Goal: Book appointment/travel/reservation

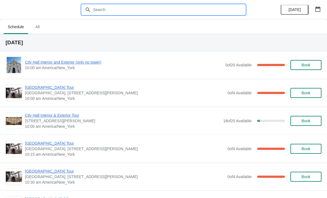
click at [145, 9] on input "text" at bounding box center [169, 10] width 152 height 10
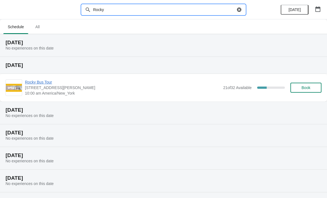
type input "Rocky"
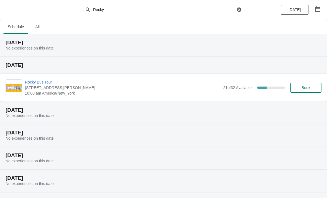
click at [13, 86] on img at bounding box center [14, 88] width 16 height 8
click at [311, 84] on button "Book" at bounding box center [305, 88] width 31 height 10
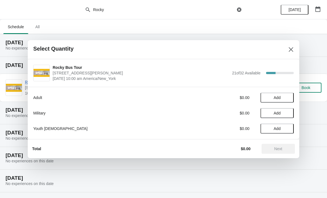
click at [277, 96] on span "Add" at bounding box center [276, 98] width 7 height 4
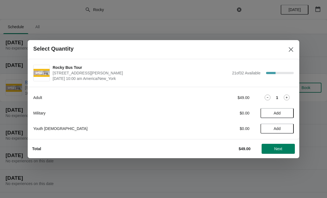
click at [286, 95] on icon at bounding box center [286, 98] width 6 height 6
click at [283, 126] on button "Add" at bounding box center [276, 129] width 33 height 10
click at [290, 125] on div "Youth [DEMOGRAPHIC_DATA] $41.00 1" at bounding box center [163, 129] width 260 height 10
click at [287, 127] on icon at bounding box center [286, 129] width 6 height 6
click at [282, 149] on span "Next" at bounding box center [278, 149] width 8 height 4
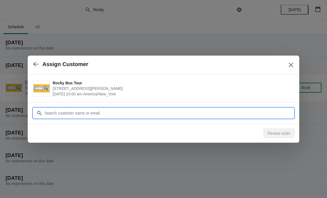
click at [102, 110] on input "Customer" at bounding box center [168, 113] width 249 height 10
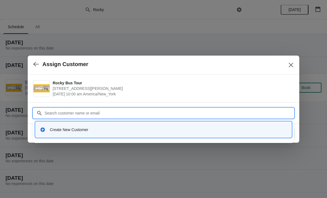
click at [42, 129] on icon at bounding box center [42, 130] width 4 height 4
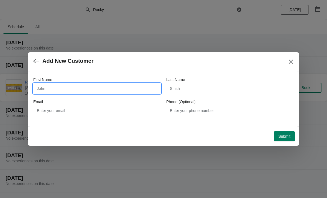
click at [64, 85] on input "First Name" at bounding box center [96, 89] width 127 height 10
type input "[PERSON_NAME]"
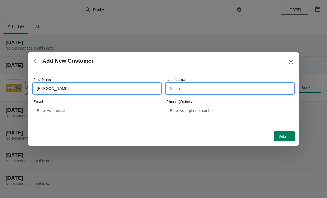
click at [205, 87] on input "Last Name" at bounding box center [229, 89] width 127 height 10
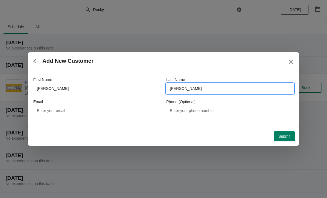
type input "[PERSON_NAME]"
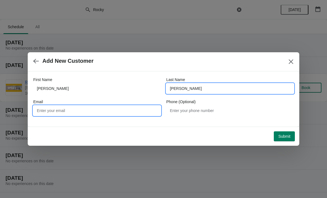
click at [90, 108] on input "Email" at bounding box center [96, 111] width 127 height 10
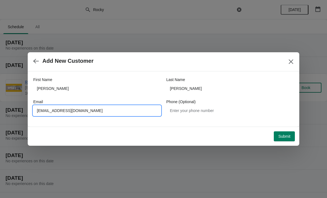
type input "[EMAIL_ADDRESS][DOMAIN_NAME]"
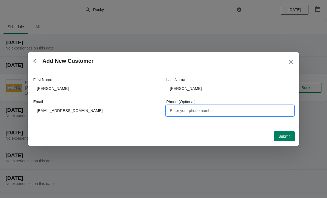
click at [206, 106] on input "Phone (Optional)" at bounding box center [229, 111] width 127 height 10
type input "07846352231"
click at [283, 137] on span "Submit" at bounding box center [284, 136] width 12 height 4
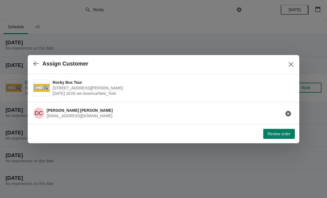
click at [278, 130] on button "Review order" at bounding box center [279, 134] width 32 height 10
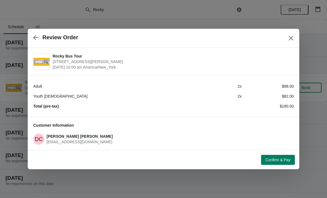
click at [283, 155] on button "Confirm & Pay" at bounding box center [278, 160] width 34 height 10
